Goal: Task Accomplishment & Management: Manage account settings

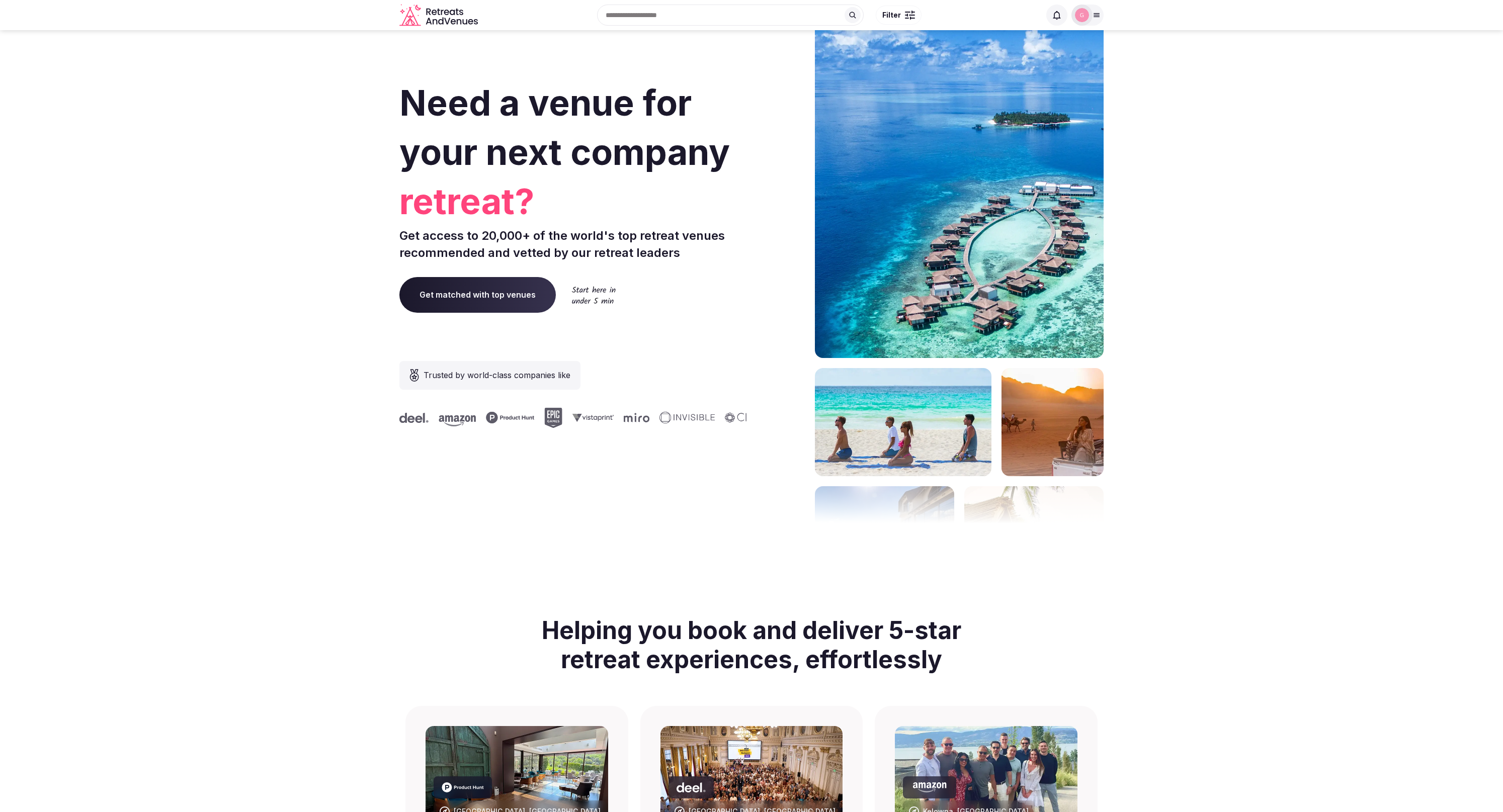
click at [1086, 14] on img at bounding box center [1082, 15] width 14 height 14
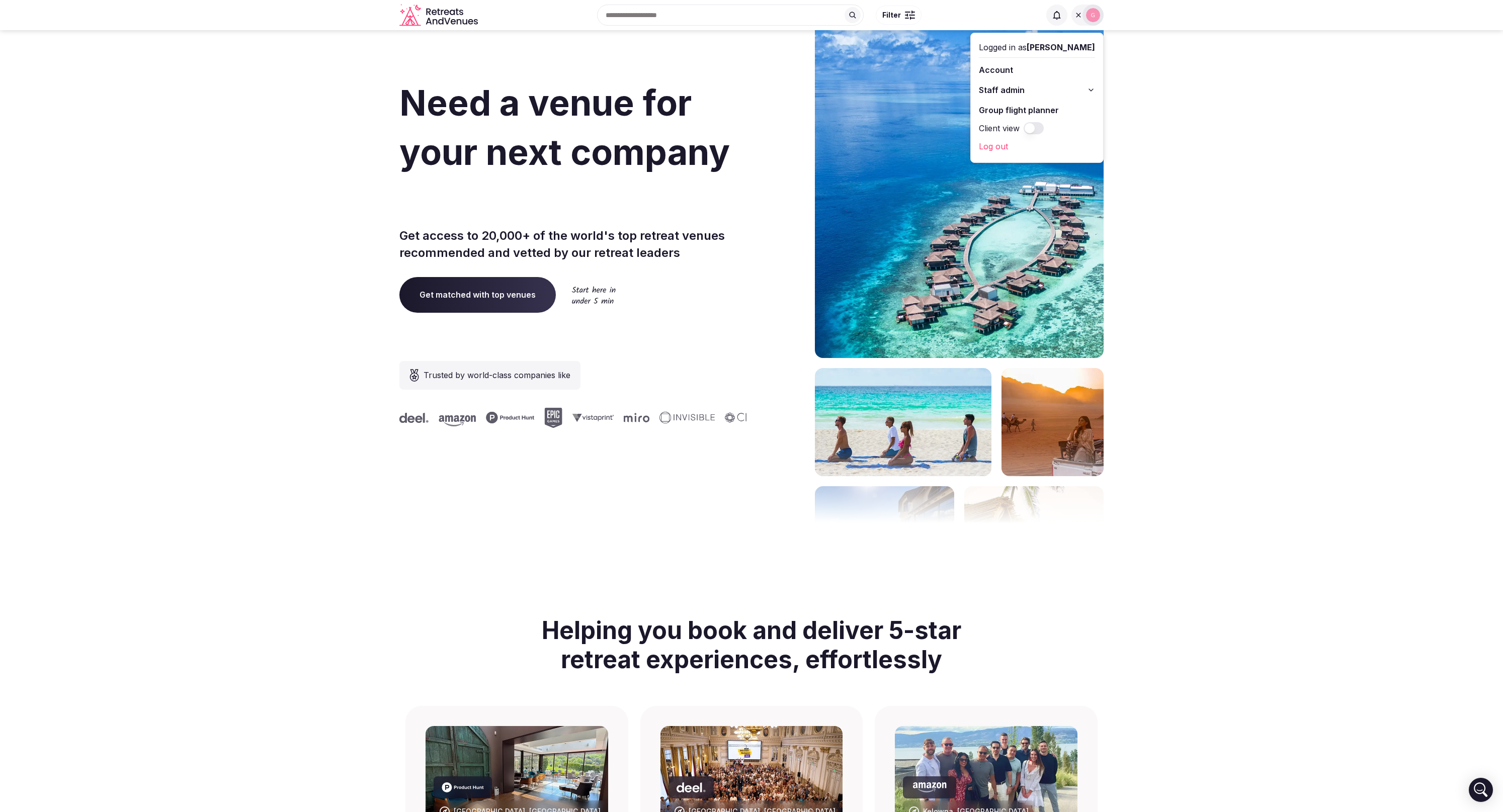
click at [1024, 94] on span "Staff admin" at bounding box center [1001, 90] width 45 height 12
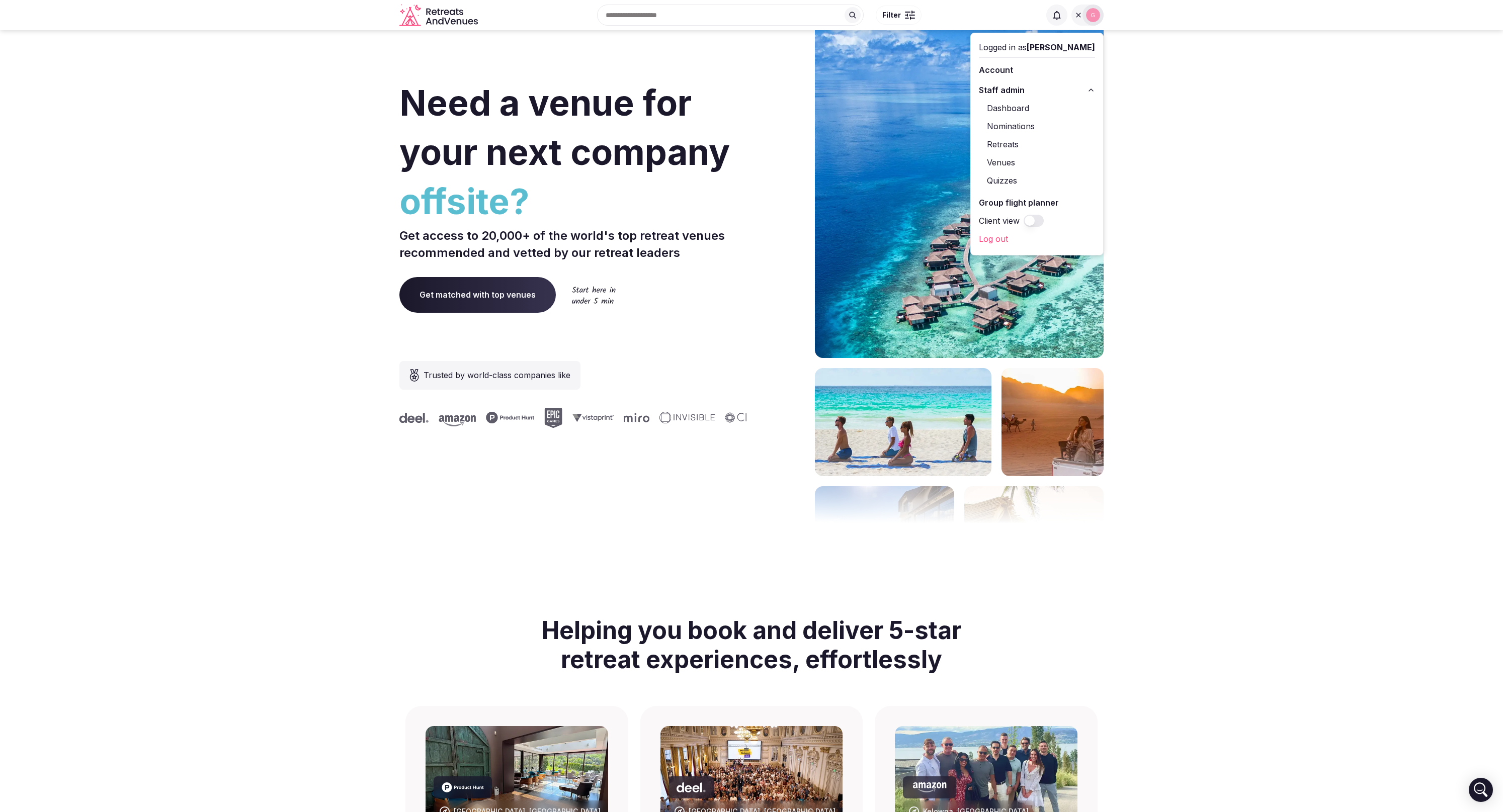
click at [1018, 146] on link "Retreats" at bounding box center [1036, 144] width 116 height 16
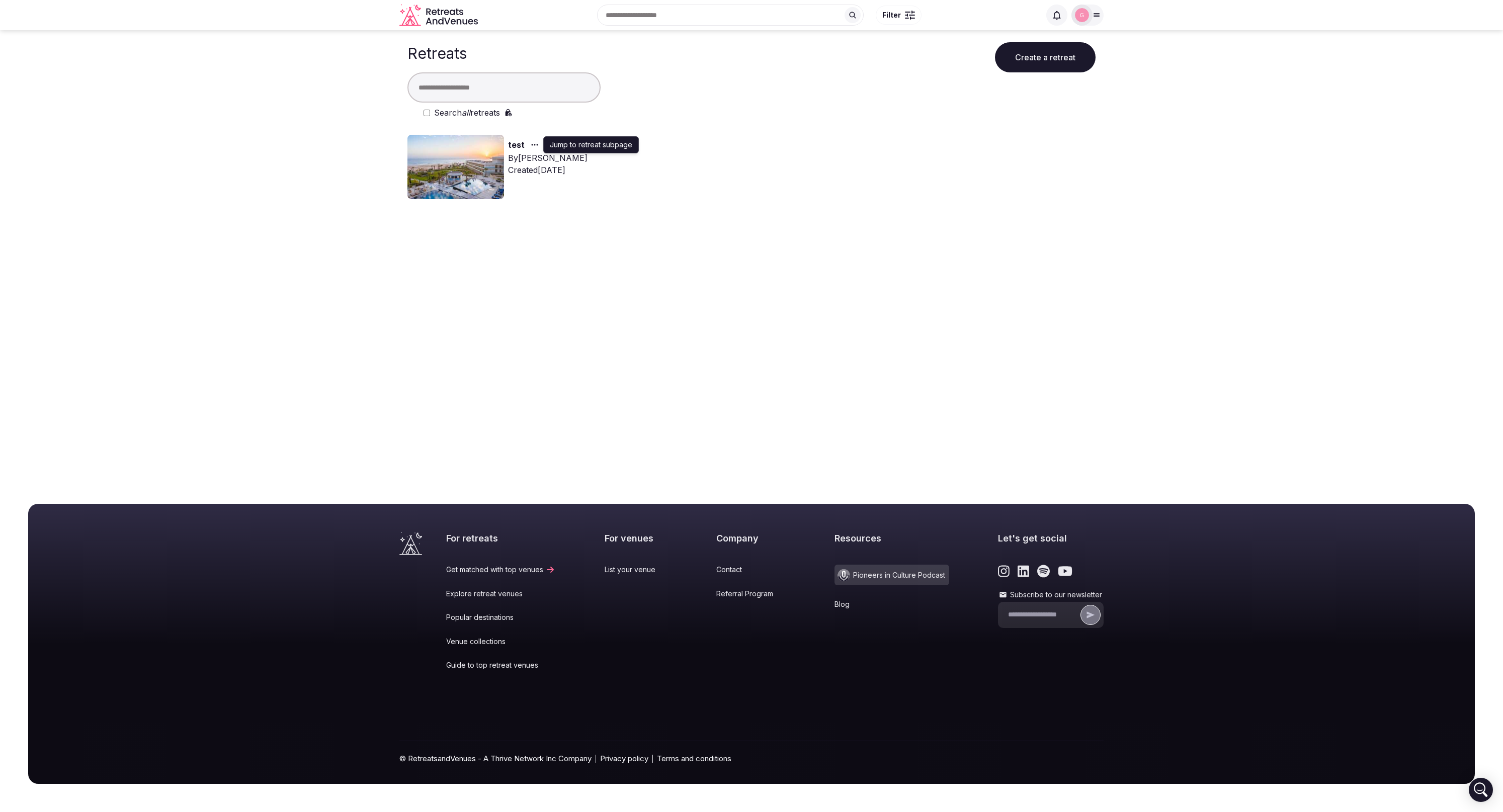
click at [529, 139] on div "button" at bounding box center [533, 145] width 18 height 12
click at [583, 220] on link "Compare and book" at bounding box center [595, 217] width 88 height 18
click at [578, 212] on link "Compare and book" at bounding box center [595, 217] width 88 height 18
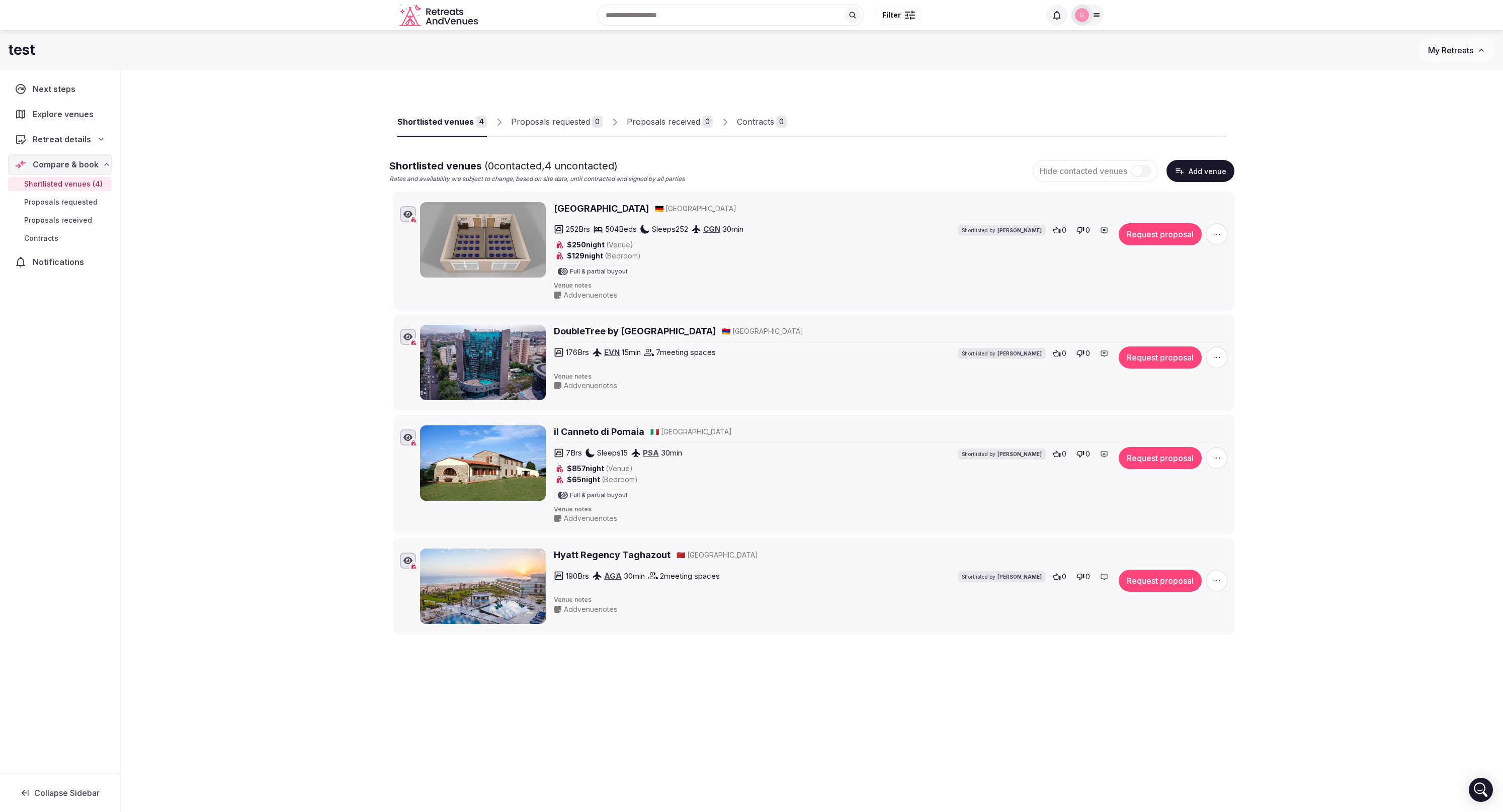
drag, startPoint x: 1323, startPoint y: 291, endPoint x: 1262, endPoint y: 283, distance: 61.5
click at [1322, 291] on div "Shortlisted venues 4 Proposals requested 0 Proposals received 0 Contracts 0 Sho…" at bounding box center [811, 404] width 1382 height 669
click at [1220, 236] on icon "button" at bounding box center [1216, 234] width 10 height 10
drag, startPoint x: 1318, startPoint y: 249, endPoint x: 1080, endPoint y: 249, distance: 238.0
click at [1318, 249] on div "Shortlisted venues 4 Proposals requested 0 Proposals received 0 Contracts 0 Sho…" at bounding box center [811, 404] width 1382 height 669
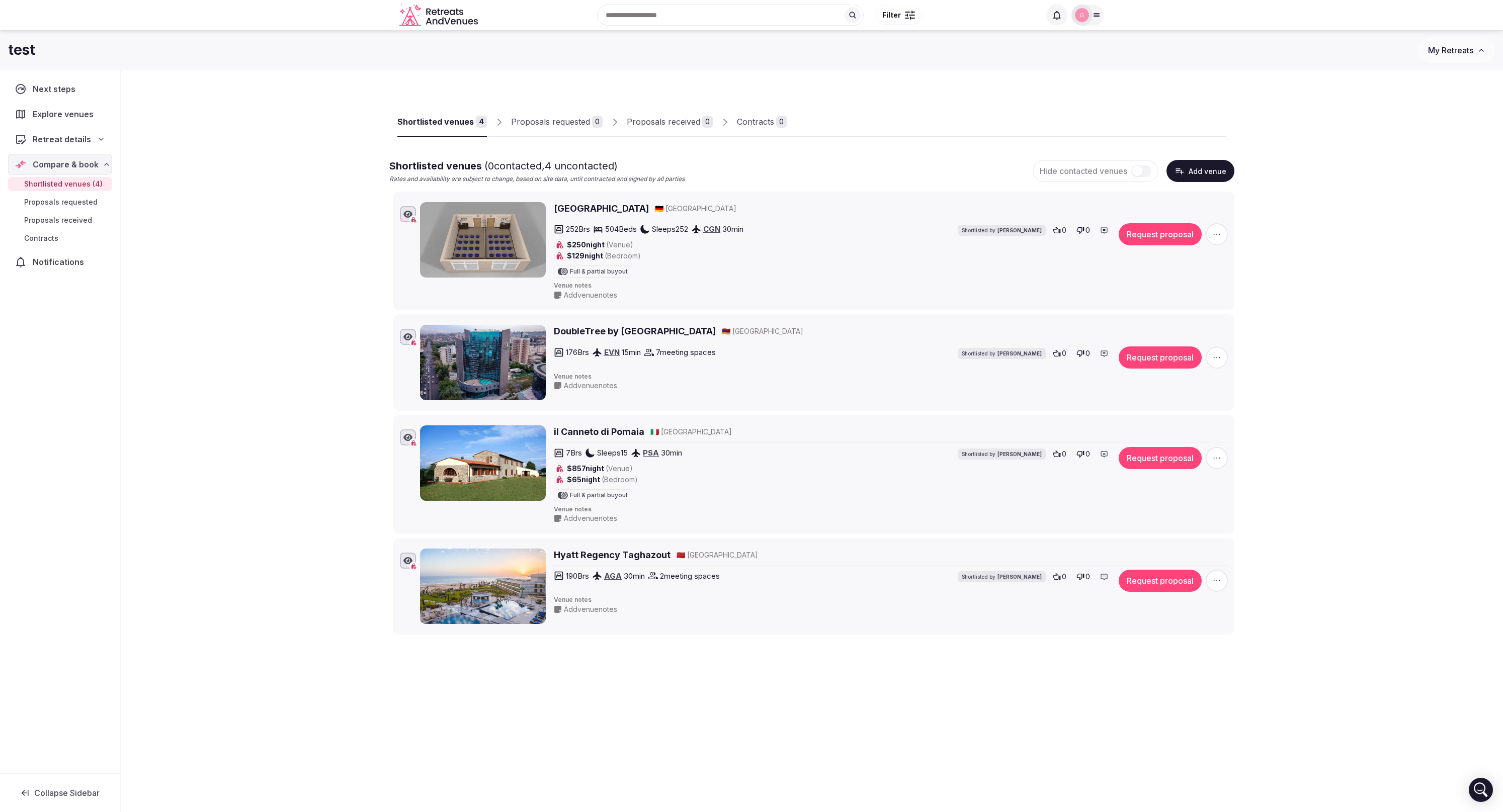
click at [1145, 238] on button "Request proposal" at bounding box center [1160, 234] width 83 height 22
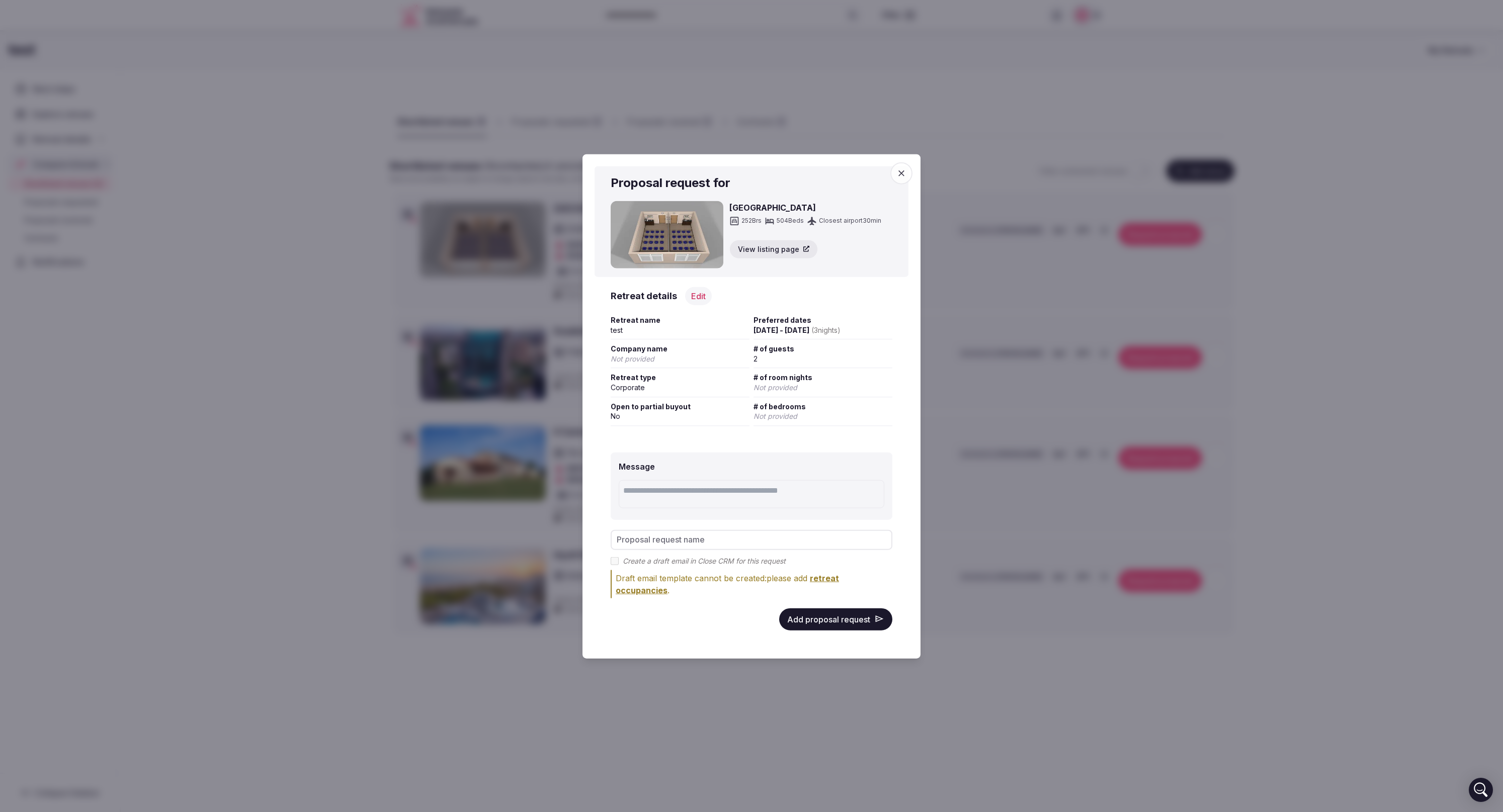
drag, startPoint x: 847, startPoint y: 622, endPoint x: 673, endPoint y: 565, distance: 183.1
click at [809, 607] on div "Message Proposal request name Create a draft email in Close CRM for this reques…" at bounding box center [752, 542] width 314 height 211
click at [688, 540] on input "Proposal request name" at bounding box center [752, 539] width 282 height 20
type input "****"
click at [806, 617] on button "Add proposal request" at bounding box center [835, 619] width 113 height 22
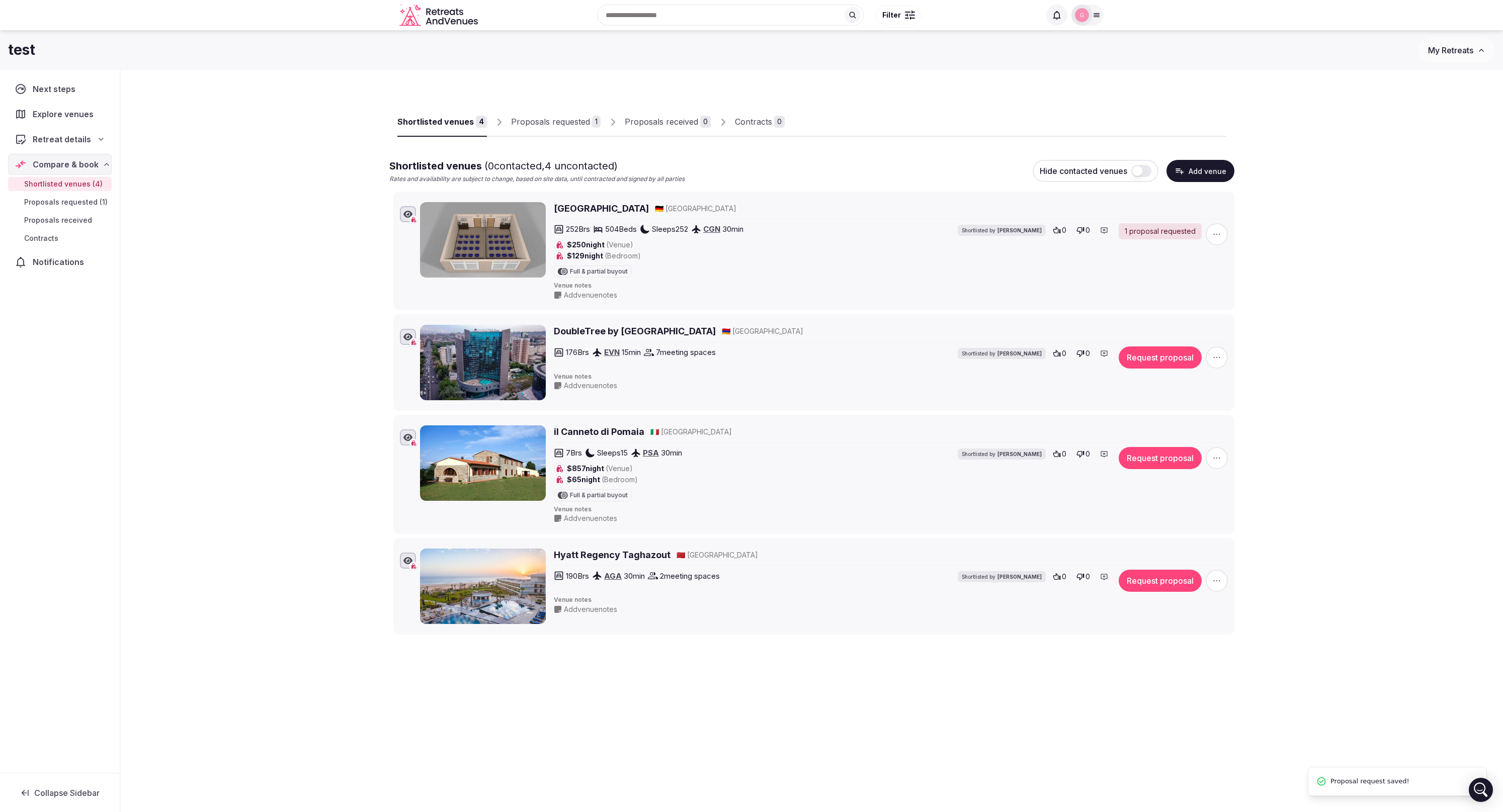
click at [1151, 235] on div "1 proposal requested" at bounding box center [1160, 231] width 83 height 16
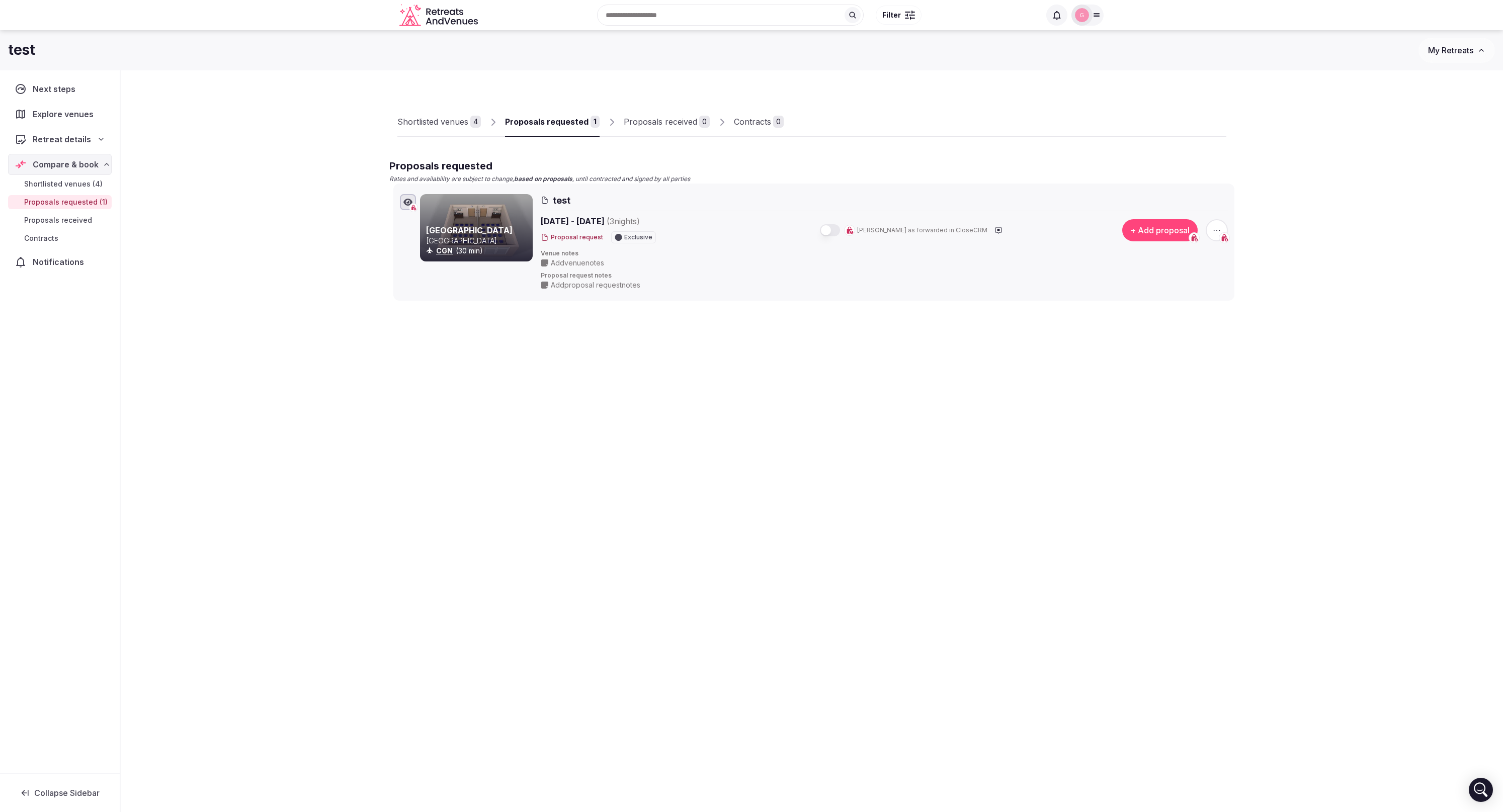
click at [1170, 235] on button "+ Add proposal" at bounding box center [1160, 230] width 76 height 22
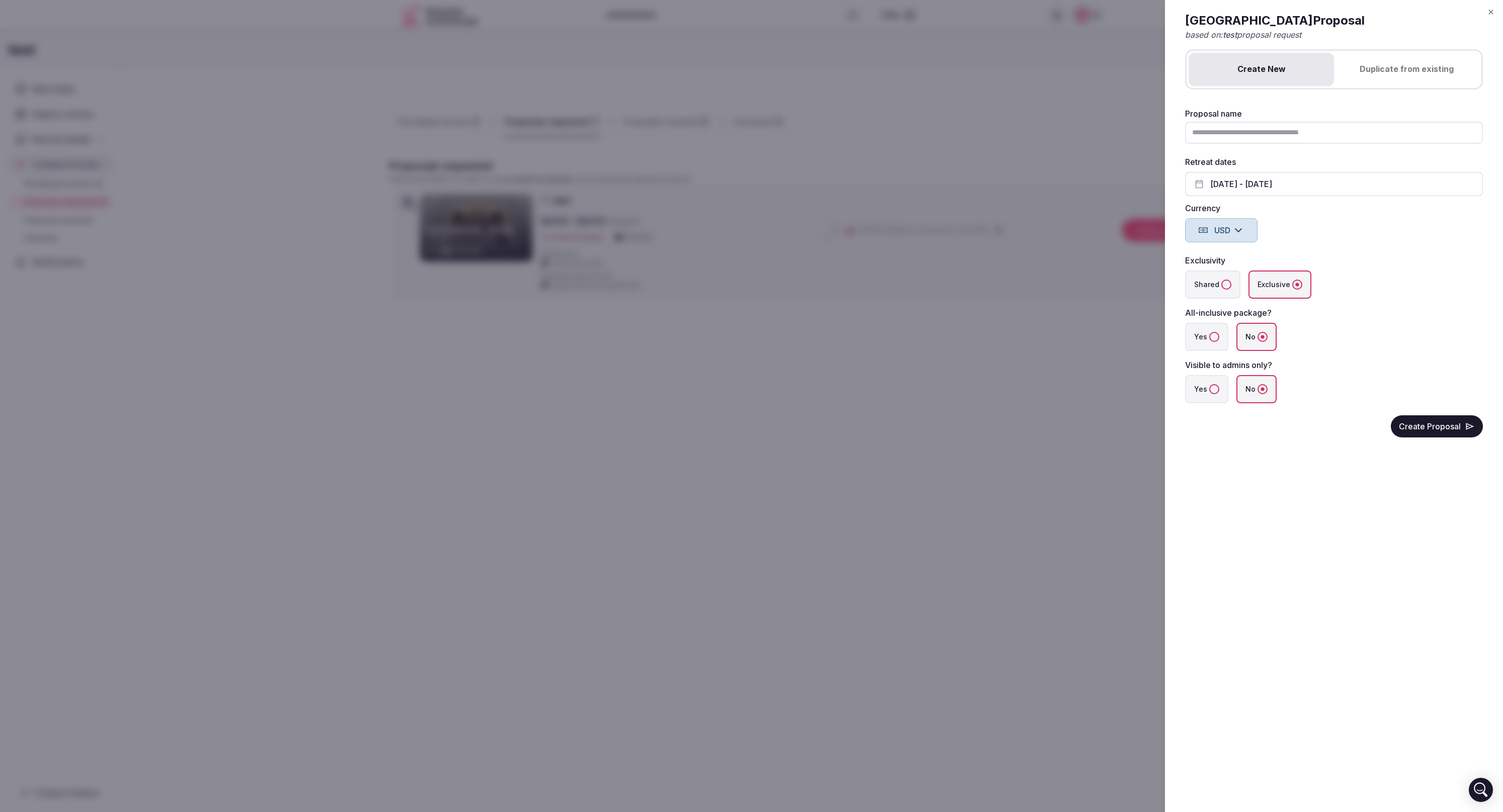
click at [1230, 133] on input "Proposal name" at bounding box center [1333, 133] width 298 height 22
type input "***"
click at [1397, 278] on div "Shared Exclusive" at bounding box center [1333, 284] width 298 height 28
click at [1433, 428] on button "Create Proposal" at bounding box center [1436, 426] width 92 height 22
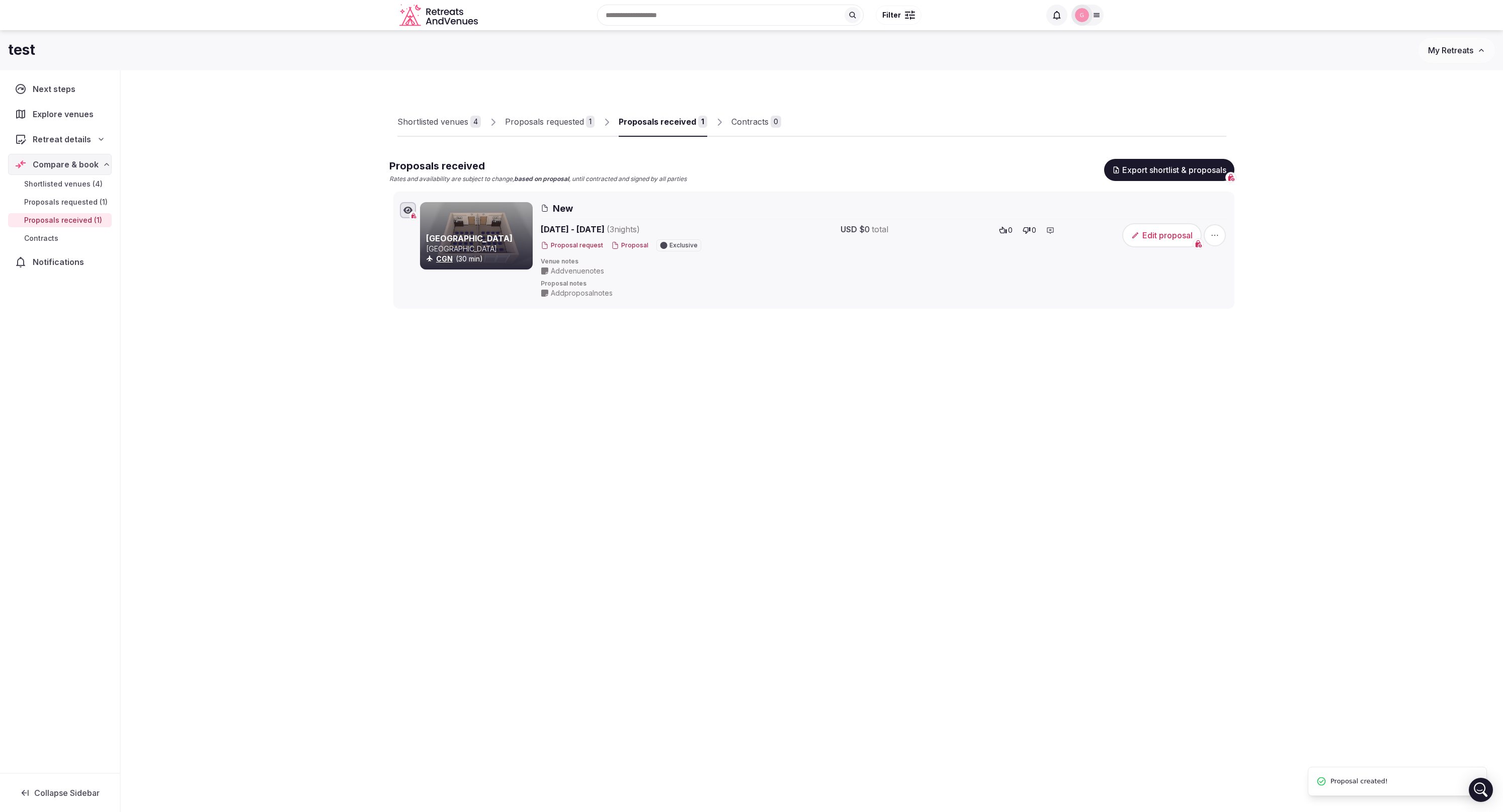
click at [1248, 406] on div "Shortlisted venues 4 Proposals requested 1 Proposals received 1 Contracts 0 Pro…" at bounding box center [811, 242] width 1382 height 343
click at [1143, 239] on button "Edit proposal" at bounding box center [1161, 236] width 80 height 24
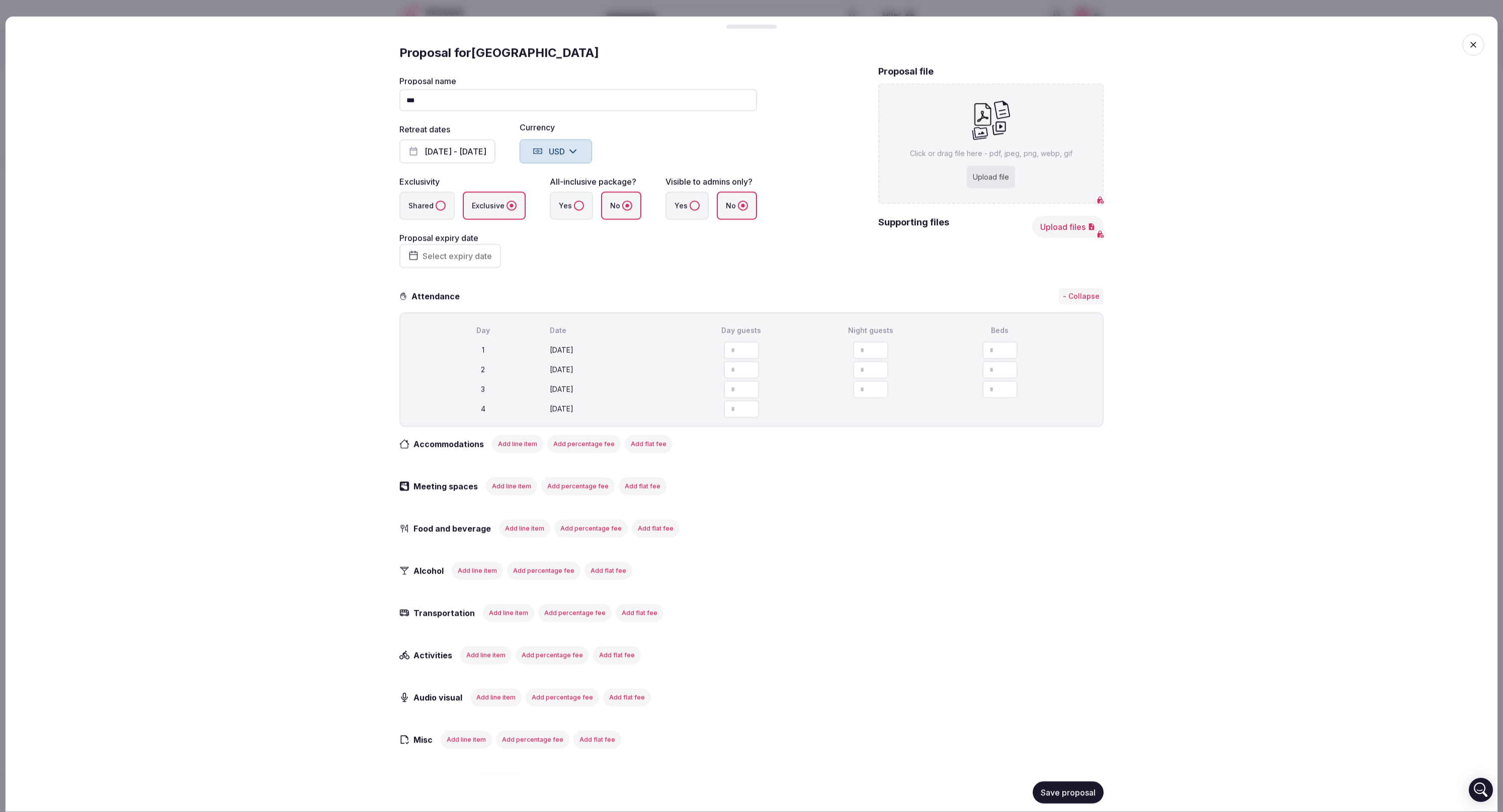
click at [987, 177] on div "Upload file" at bounding box center [991, 177] width 48 height 22
type input "**********"
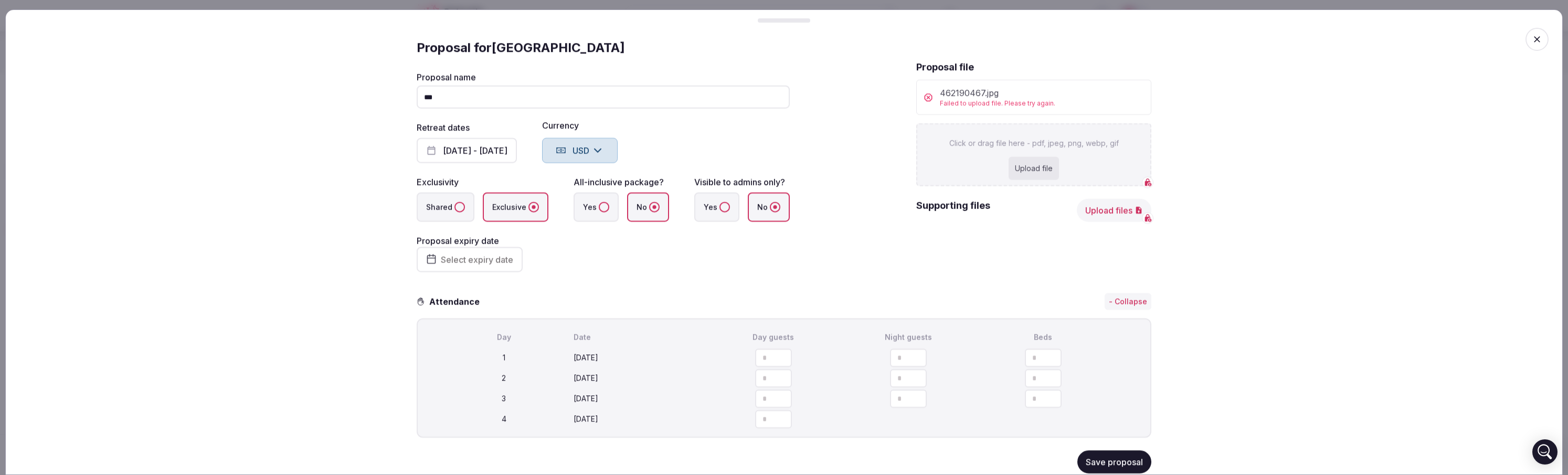
click at [405, 357] on div "Proposal details Proposal for [GEOGRAPHIC_DATA] Proposal name *** Retreat dates…" at bounding box center [784, 243] width 1557 height 466
